Goal: Information Seeking & Learning: Learn about a topic

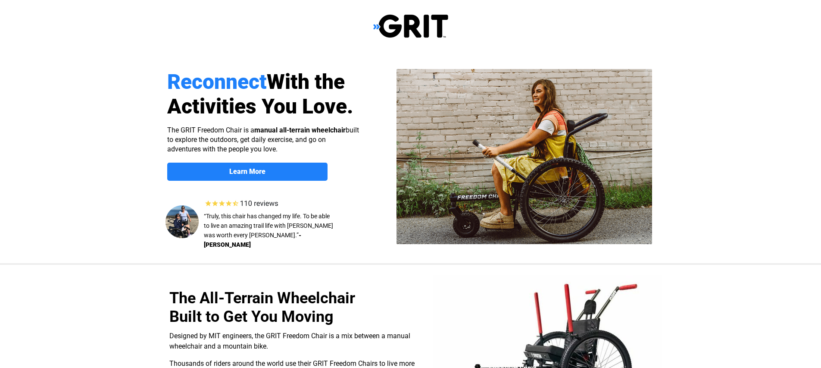
select select "US"
click at [273, 172] on span "Learn More" at bounding box center [247, 171] width 160 height 8
select select "US"
click at [389, 20] on img at bounding box center [410, 26] width 75 height 25
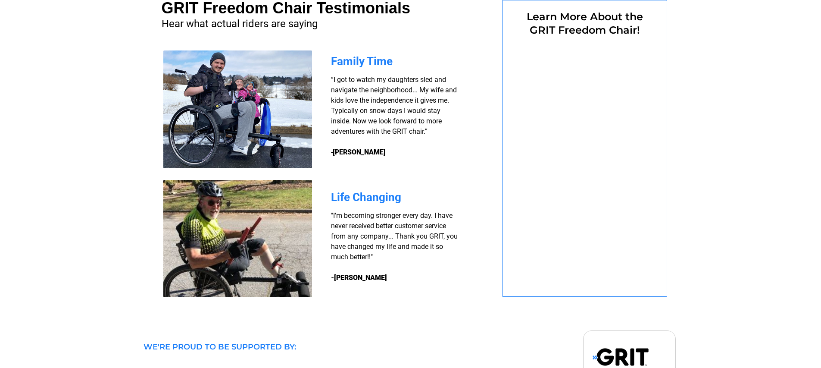
scroll to position [666, 0]
select select "US"
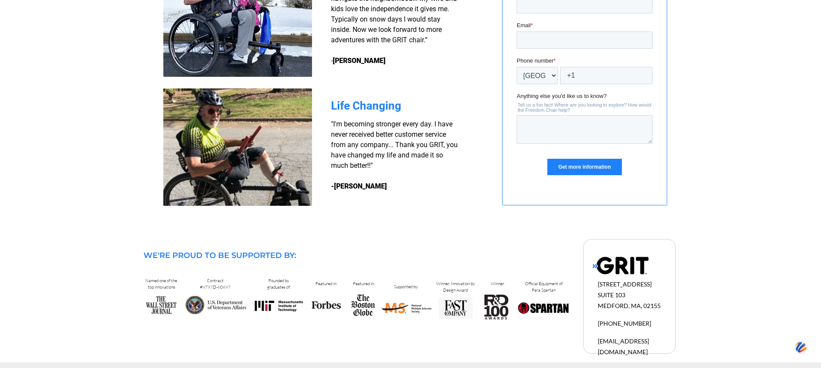
scroll to position [762, 0]
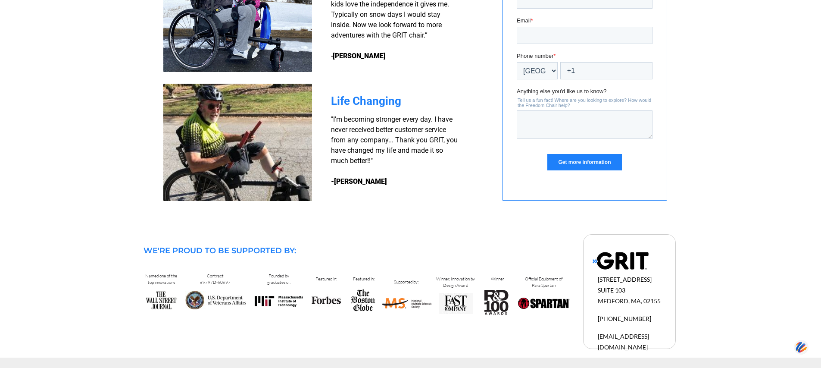
drag, startPoint x: 640, startPoint y: 262, endPoint x: 348, endPoint y: 2, distance: 390.3
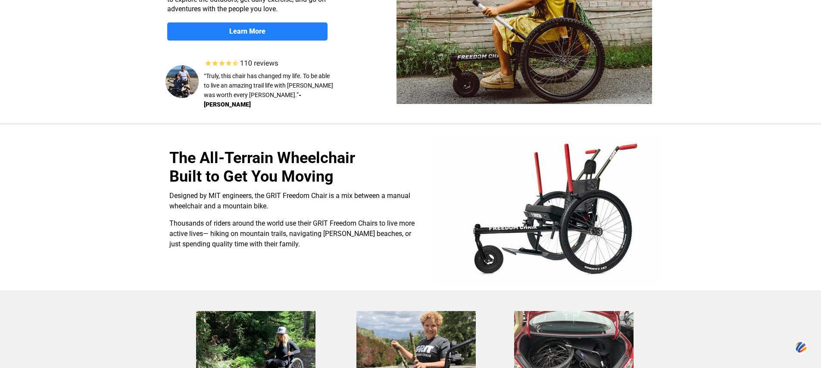
scroll to position [0, 0]
